Goal: Contribute content: Contribute content

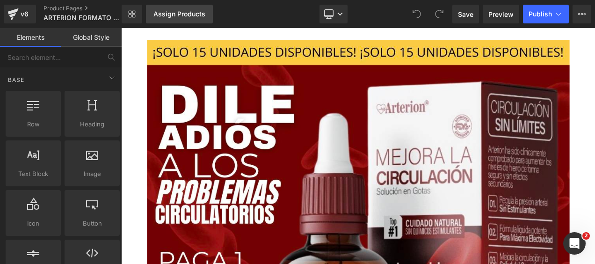
click at [178, 15] on div "Assign Products" at bounding box center [179, 13] width 52 height 7
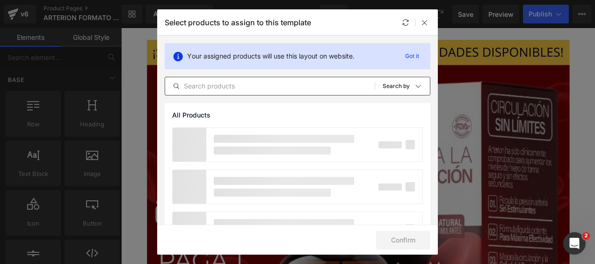
click at [234, 85] on input "text" at bounding box center [270, 85] width 210 height 11
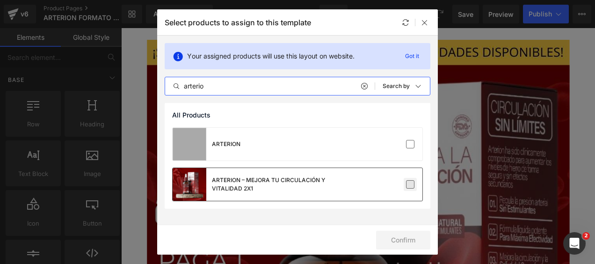
type input "arterio"
click at [414, 185] on label at bounding box center [410, 184] width 8 height 8
click at [410, 184] on input "checkbox" at bounding box center [410, 184] width 0 height 0
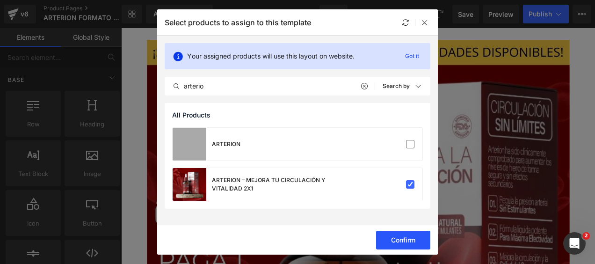
click at [409, 238] on button "Confirm" at bounding box center [403, 240] width 54 height 19
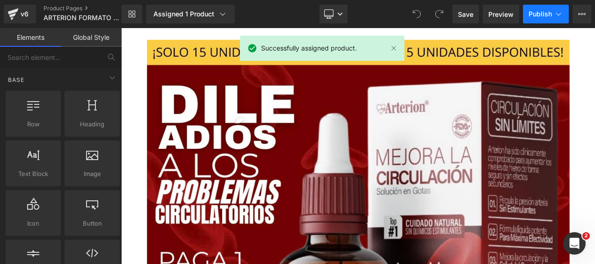
click at [552, 13] on button "Publish" at bounding box center [546, 14] width 46 height 19
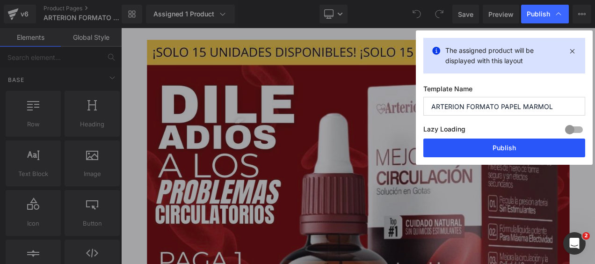
click at [507, 148] on button "Publish" at bounding box center [504, 147] width 162 height 19
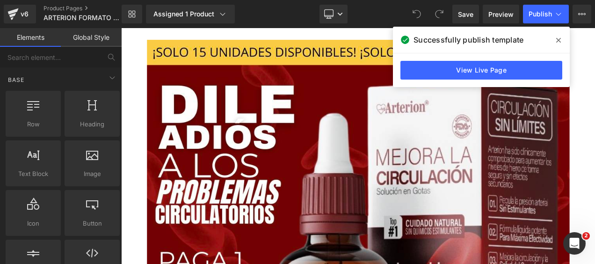
click at [560, 39] on icon at bounding box center [558, 39] width 5 height 7
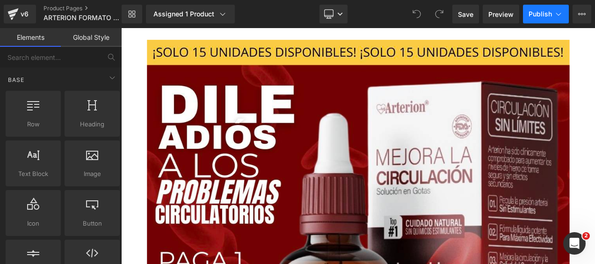
click at [540, 18] on button "Publish" at bounding box center [546, 14] width 46 height 19
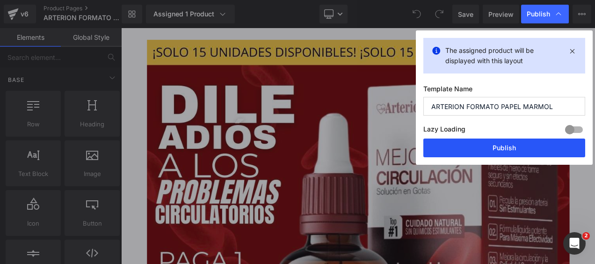
drag, startPoint x: 492, startPoint y: 143, endPoint x: 320, endPoint y: 248, distance: 201.6
click at [492, 143] on button "Publish" at bounding box center [504, 147] width 162 height 19
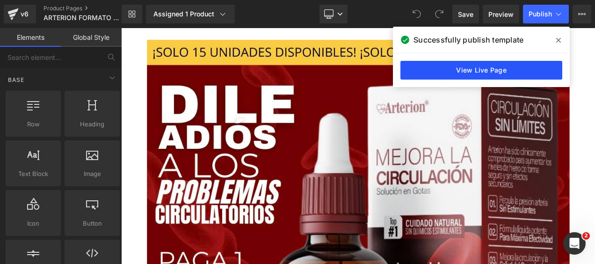
click at [504, 73] on link "View Live Page" at bounding box center [481, 70] width 162 height 19
